Goal: Transaction & Acquisition: Book appointment/travel/reservation

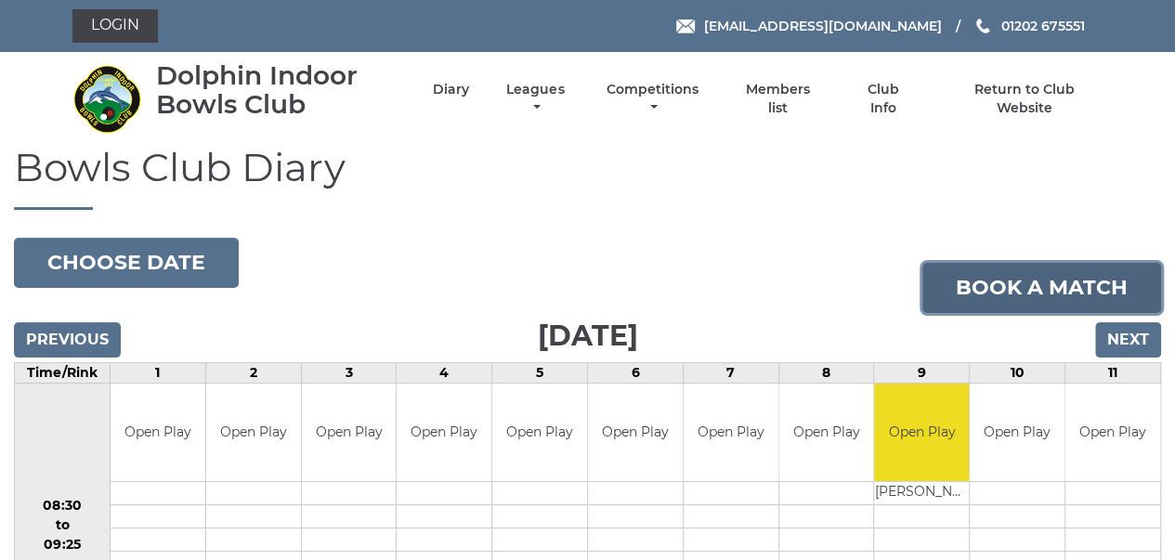
click at [1024, 281] on link "Book a match" at bounding box center [1041, 288] width 239 height 50
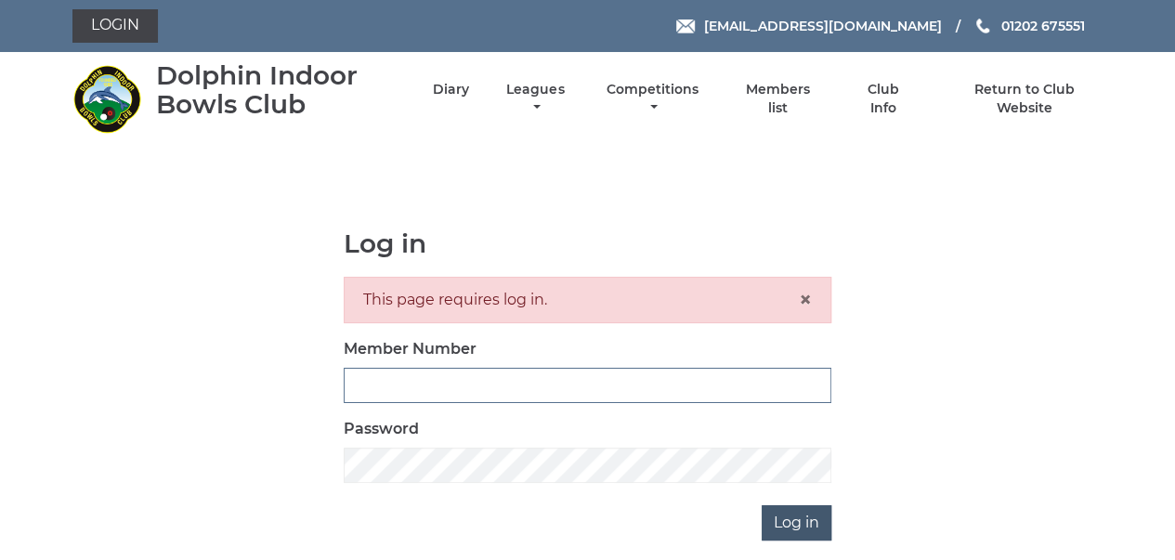
type input "3280"
click at [808, 527] on input "Log in" at bounding box center [797, 522] width 70 height 35
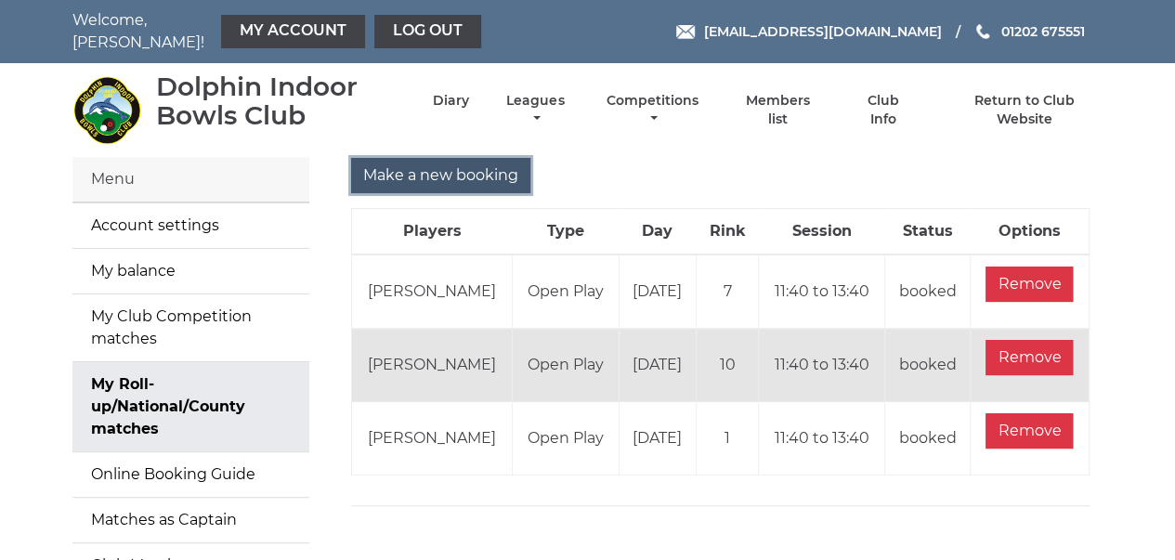
click at [481, 162] on input "Make a new booking" at bounding box center [440, 175] width 179 height 35
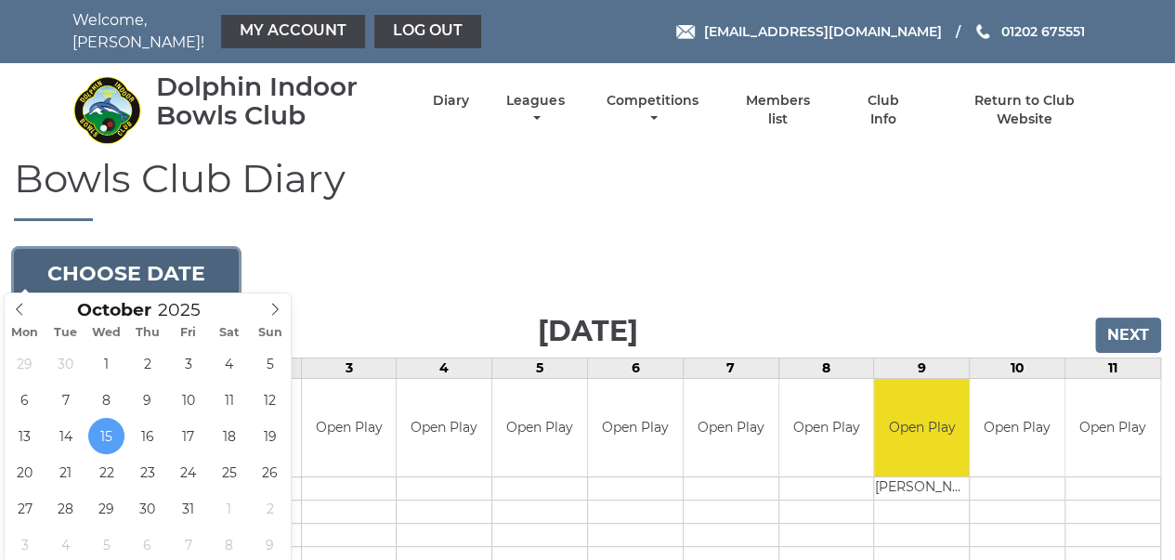
click at [193, 268] on button "Choose date" at bounding box center [126, 274] width 225 height 50
type input "2025-10-29"
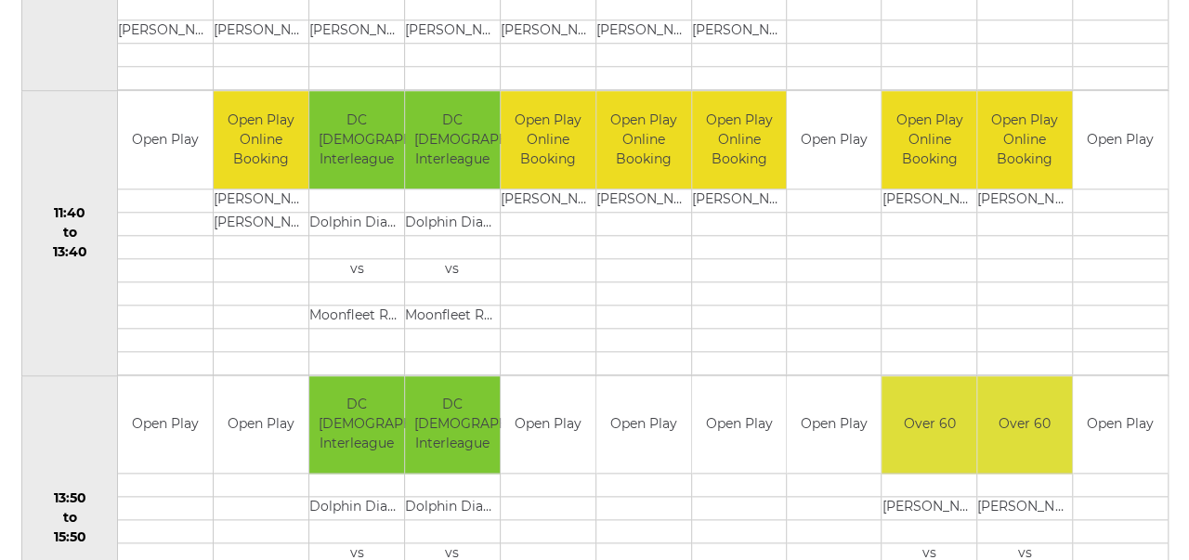
scroll to position [860, 0]
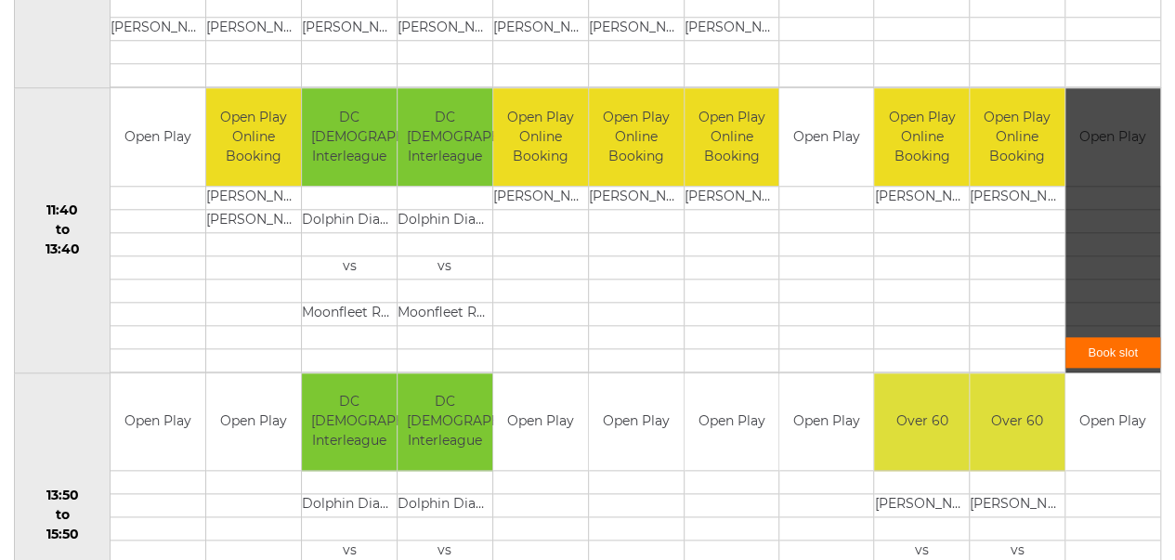
click at [1113, 133] on div "Book slot" at bounding box center [1113, 230] width 95 height 284
click at [1118, 338] on link "Book slot" at bounding box center [1113, 352] width 95 height 31
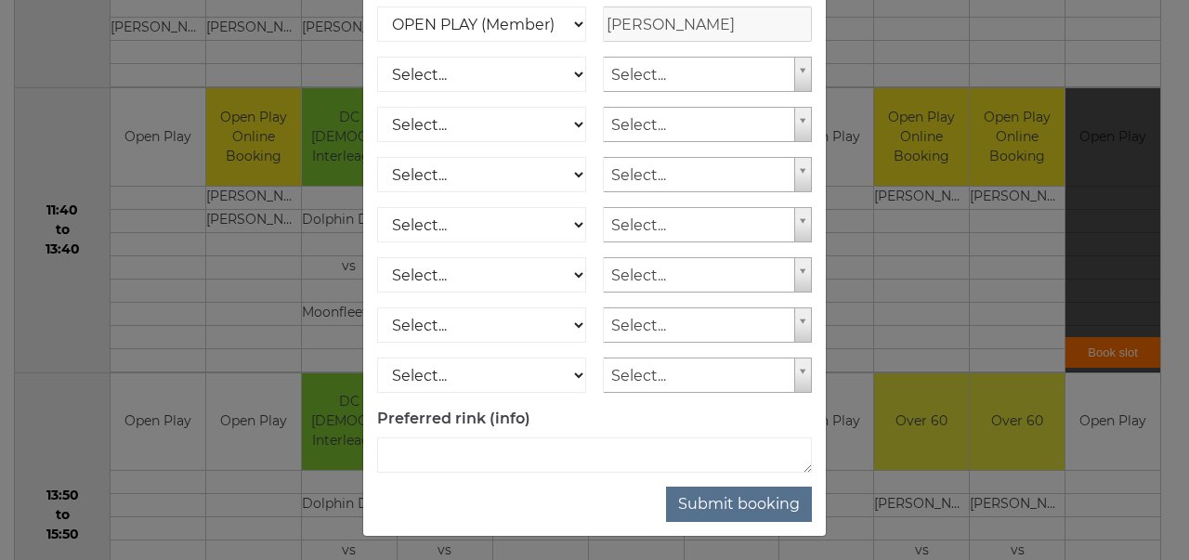
scroll to position [300, 0]
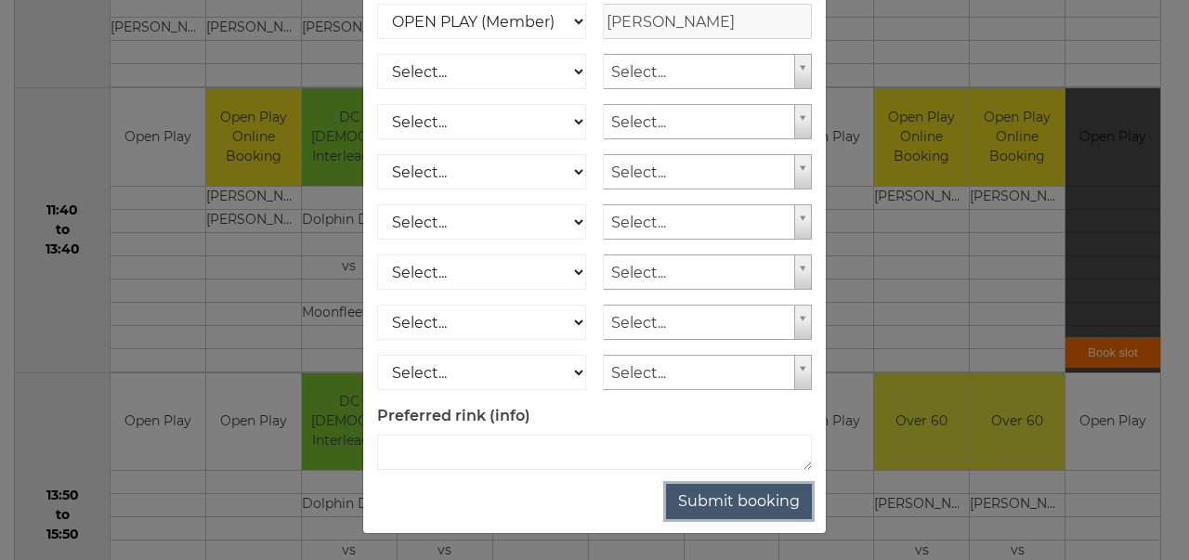
click at [738, 494] on button "Submit booking" at bounding box center [739, 501] width 146 height 35
